Goal: Navigation & Orientation: Find specific page/section

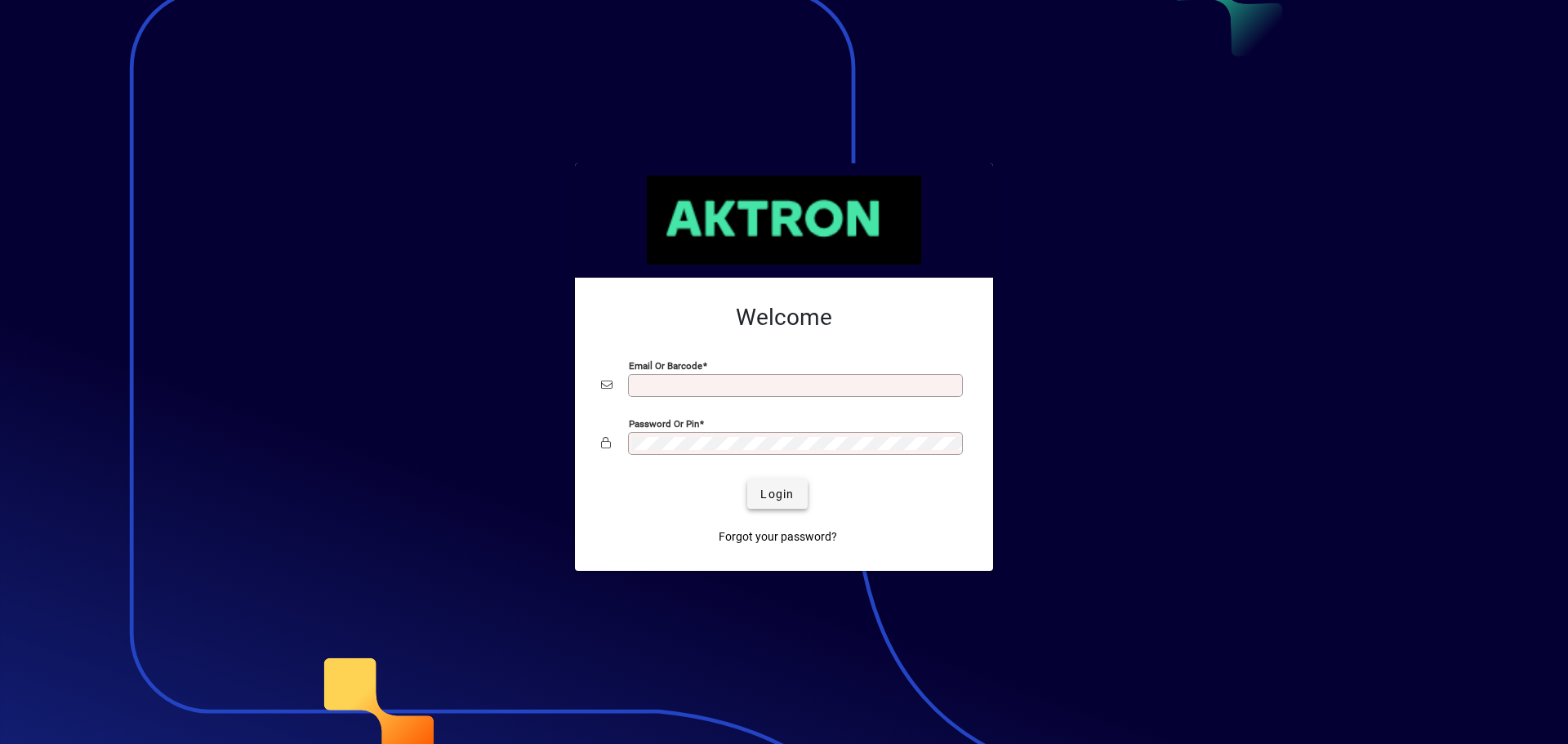
type input "**********"
click at [777, 486] on span "Login" at bounding box center [777, 495] width 33 height 18
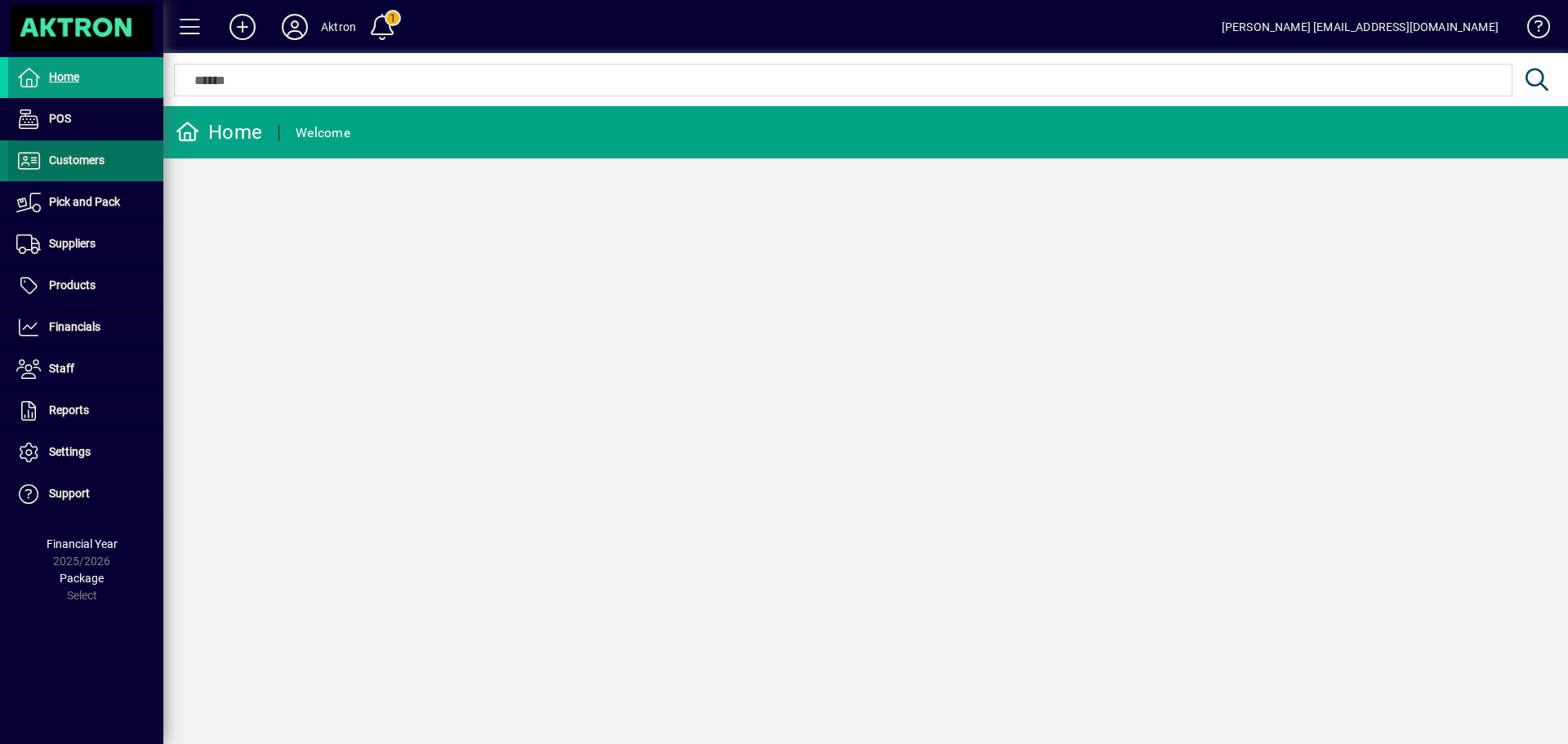
click at [68, 163] on span "Customers" at bounding box center [76, 160] width 55 height 13
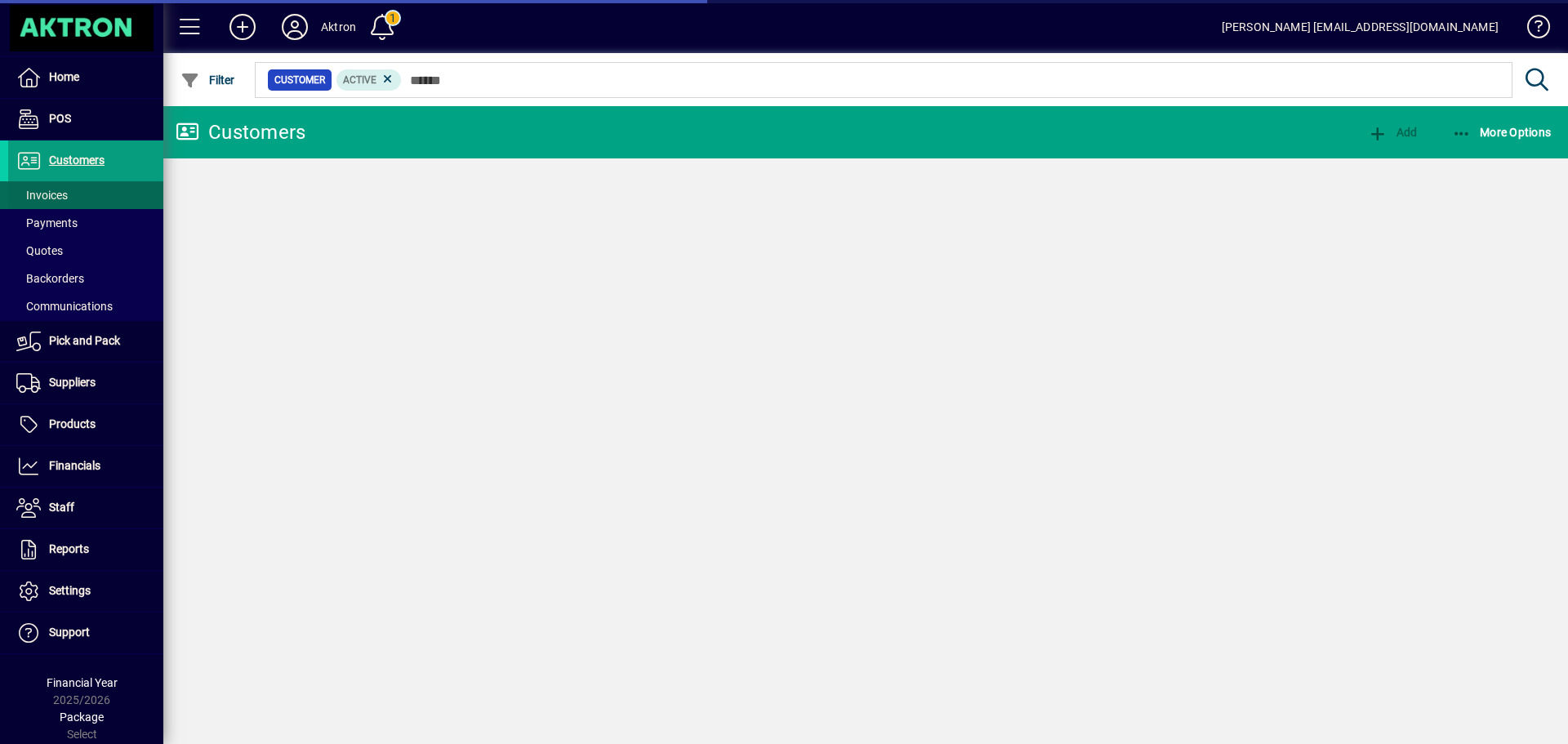
click at [61, 191] on span "Invoices" at bounding box center [42, 195] width 52 height 13
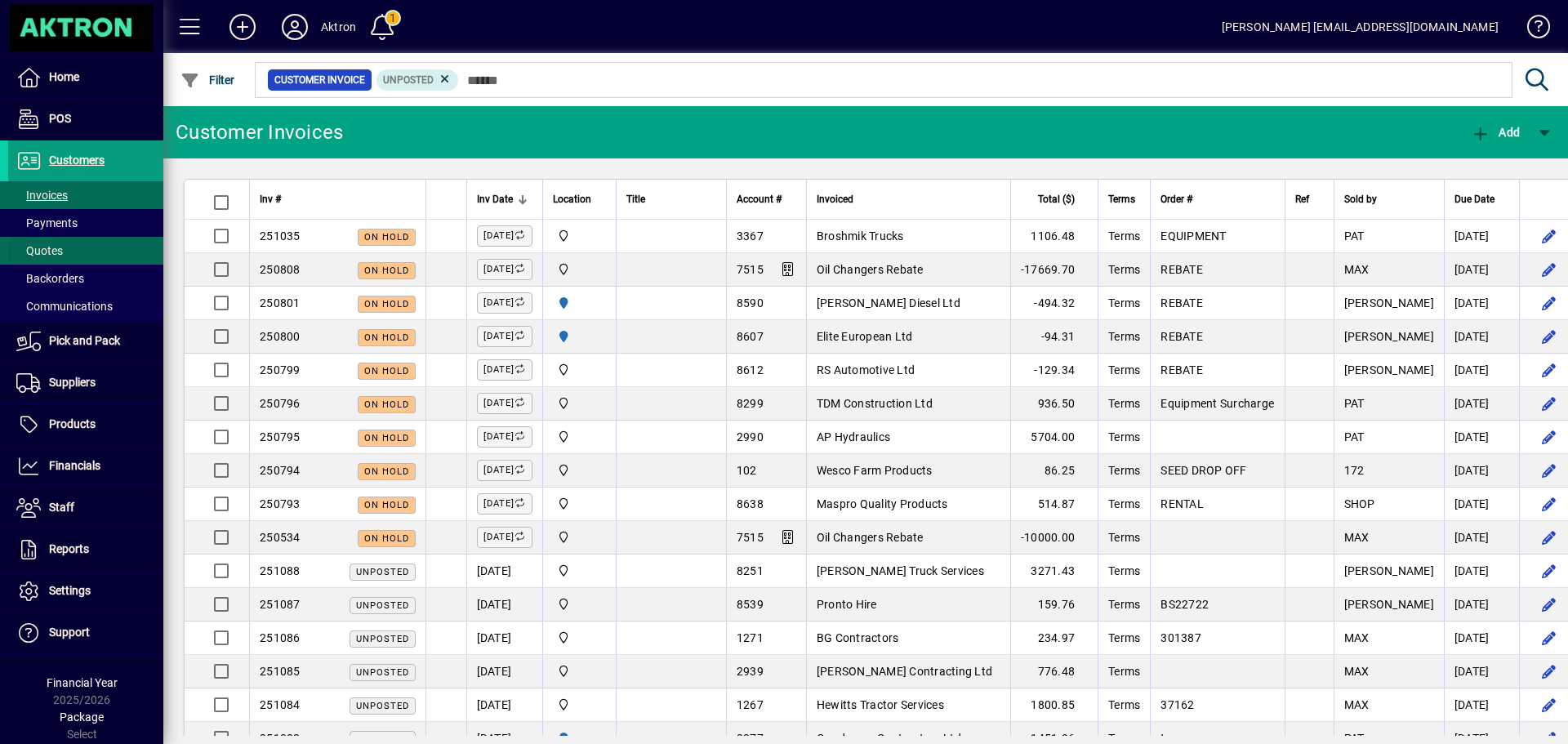
click at [79, 246] on span at bounding box center [85, 250] width 156 height 40
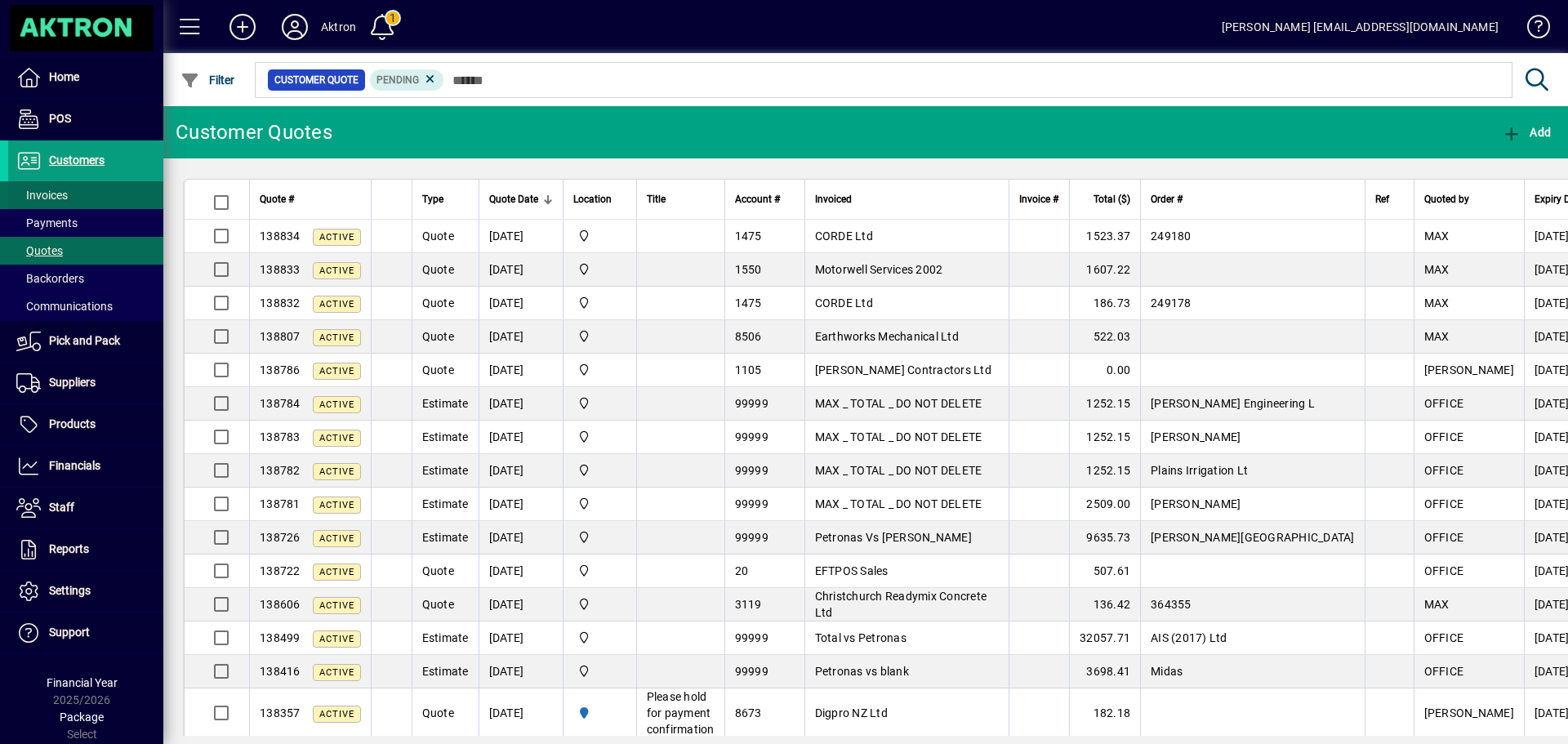
click at [39, 188] on span "Invoices" at bounding box center [38, 196] width 60 height 18
